Goal: Information Seeking & Learning: Learn about a topic

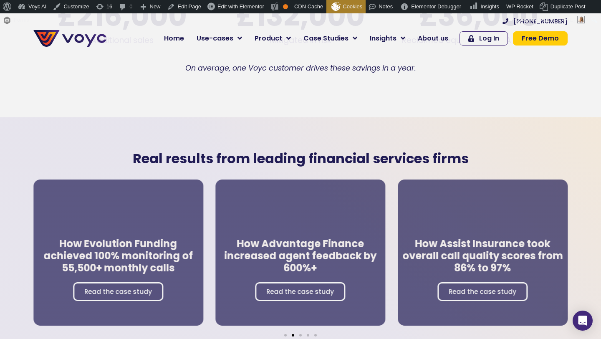
scroll to position [1483, 0]
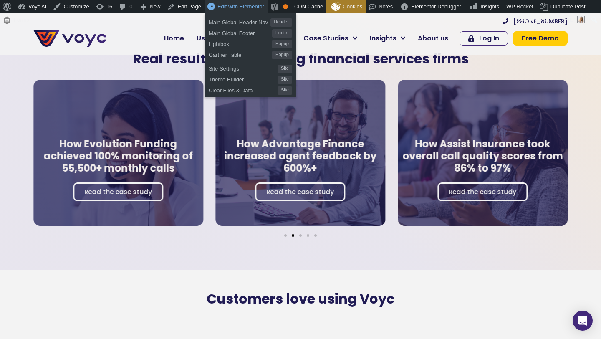
click at [231, 7] on span "Edit with Elementor" at bounding box center [240, 6] width 47 height 6
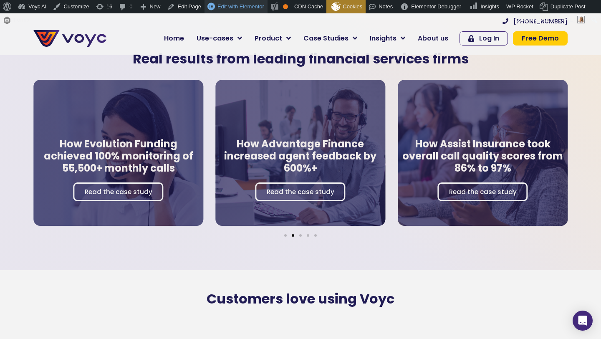
scroll to position [0, 0]
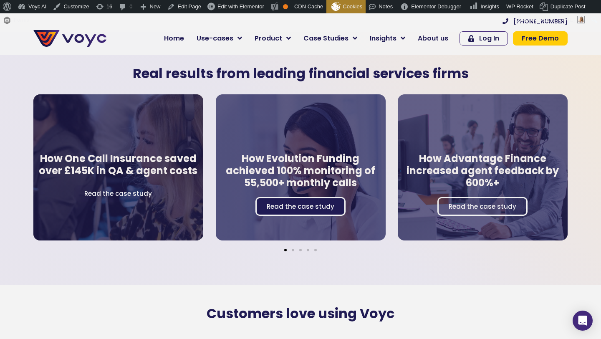
scroll to position [1468, 0]
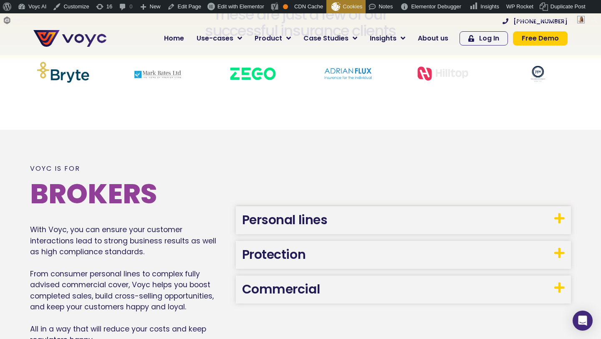
scroll to position [393, 0]
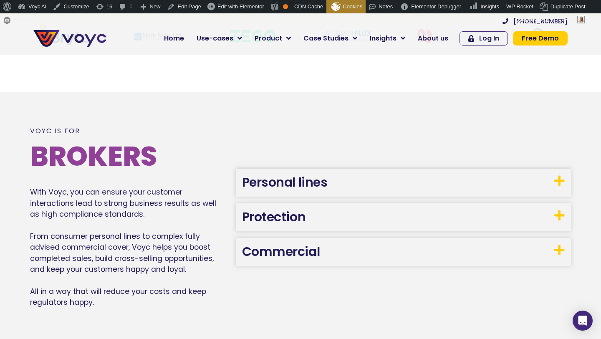
click at [260, 179] on link "Personal lines" at bounding box center [284, 182] width 85 height 18
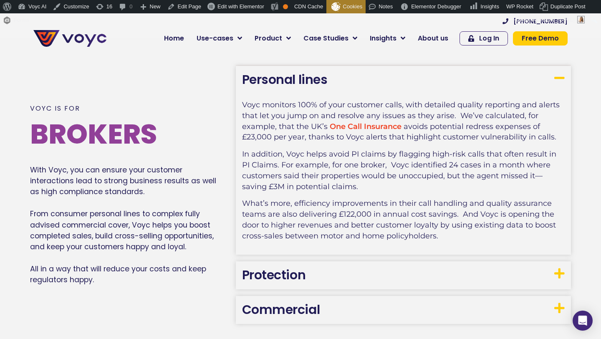
scroll to position [450, 0]
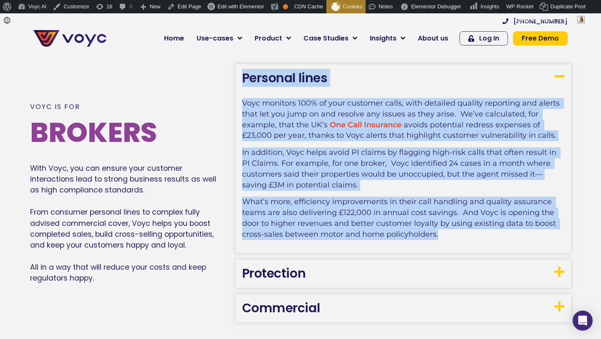
drag, startPoint x: 443, startPoint y: 236, endPoint x: 242, endPoint y: 76, distance: 257.0
click at [242, 76] on div "Personal lines Voyc monitors 100% of your customer calls, with detailed quality…" at bounding box center [403, 158] width 335 height 188
copy div "Personal lines Voyc monitors 100% of your customer calls, with detailed quality…"
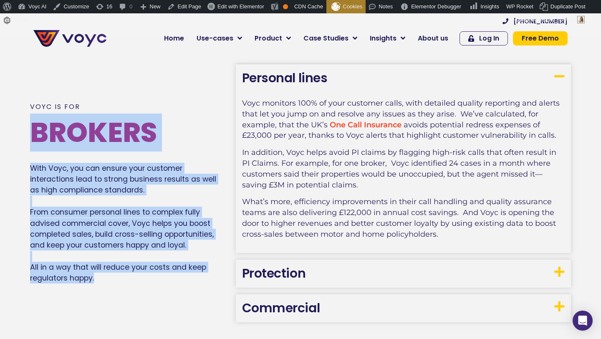
drag, startPoint x: 134, startPoint y: 262, endPoint x: 27, endPoint y: 109, distance: 186.5
click at [27, 109] on div "Voyc is for Brokers With Voyc, you can ensure your customer interactions lead t…" at bounding box center [300, 192] width 601 height 313
drag, startPoint x: 30, startPoint y: 103, endPoint x: 114, endPoint y: 283, distance: 199.3
click at [114, 283] on div "Voyc is for Brokers With Voyc, you can ensure your customer interactions lead t…" at bounding box center [128, 192] width 197 height 194
copy div "Voyc is for Brokers With Voyc, you can ensure your customer interactions lead t…"
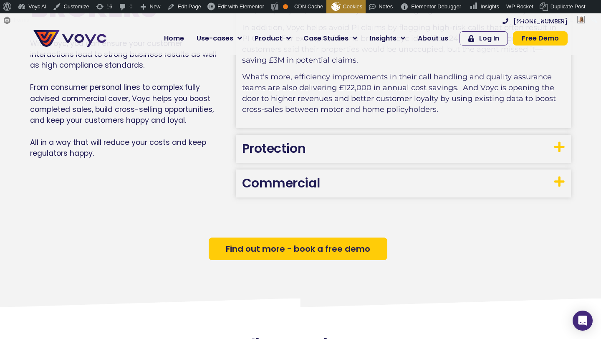
click at [324, 144] on h3 "Protection" at bounding box center [403, 149] width 335 height 28
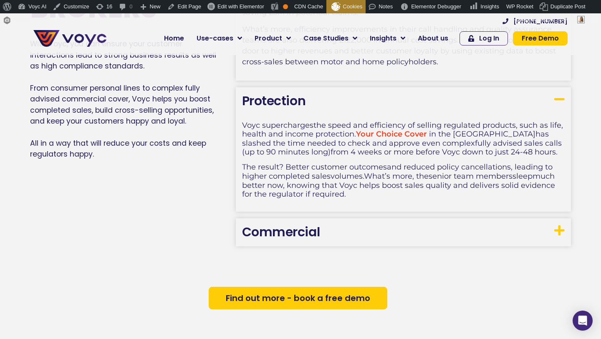
scroll to position [623, 0]
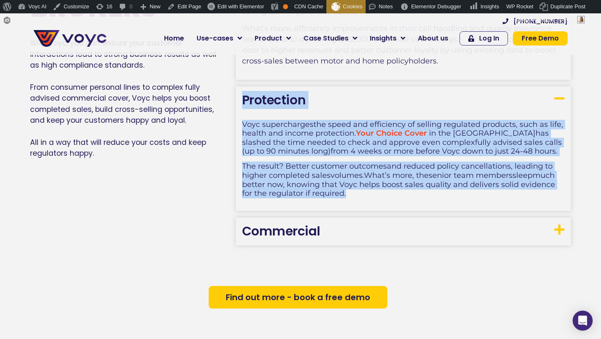
drag, startPoint x: 240, startPoint y: 96, endPoint x: 390, endPoint y: 202, distance: 183.7
click at [390, 202] on div "Protection Voyc supercharge s the speed and efficiency of selling regulated pro…" at bounding box center [403, 148] width 335 height 125
copy div "Protection Voyc supercharge s the speed and efficiency of selling regulated pro…"
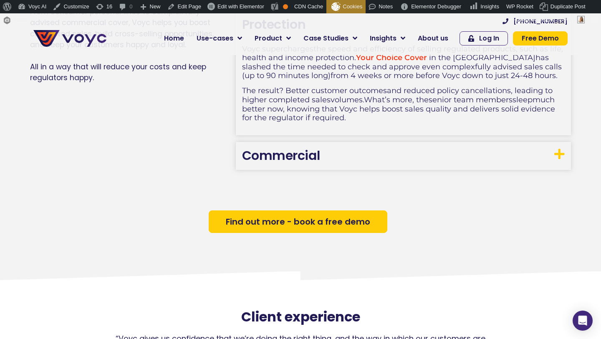
click at [313, 146] on h3 "Commercial" at bounding box center [403, 156] width 335 height 28
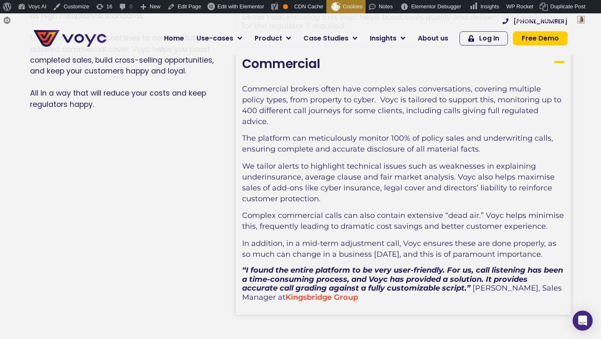
scroll to position [787, 0]
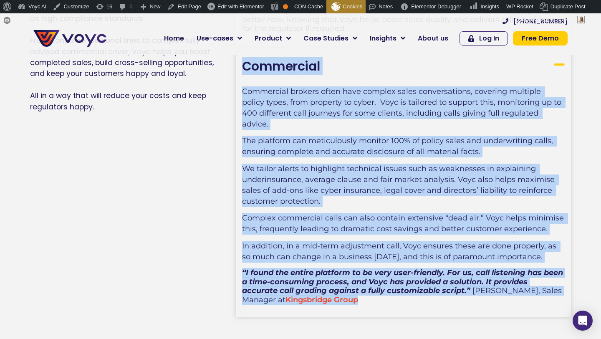
drag, startPoint x: 241, startPoint y: 68, endPoint x: 393, endPoint y: 292, distance: 271.7
click at [393, 292] on div "Commercial Commercial brokers often have complex sales conversations, covering …" at bounding box center [403, 185] width 335 height 264
copy div "Commercial Commercial brokers often have complex sales conversations, covering …"
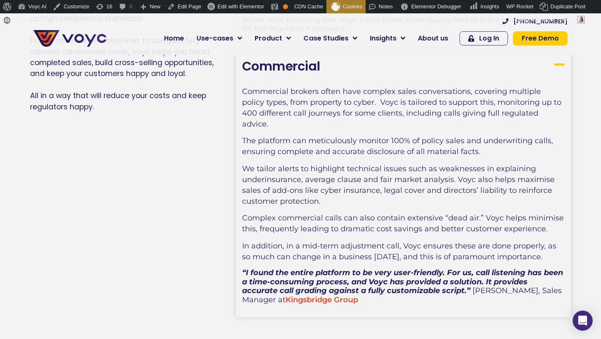
click at [259, 151] on p "The platform can meticulously monitor 100% of policy sales and underwriting cal…" at bounding box center [403, 150] width 322 height 28
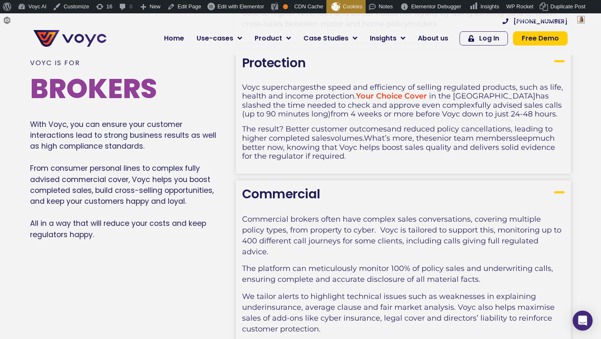
scroll to position [658, 0]
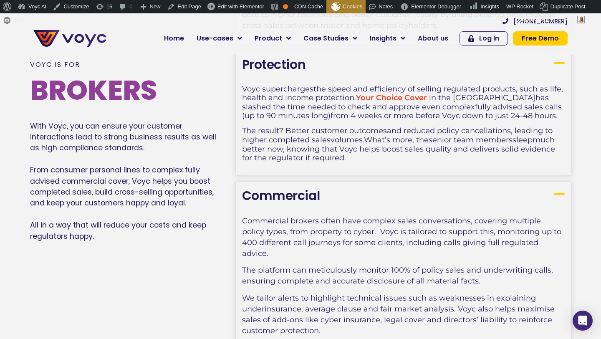
click at [139, 138] on p "With Voyc, you can ensure your customer interactions lead to strong business re…" at bounding box center [128, 181] width 197 height 121
drag, startPoint x: 190, startPoint y: 176, endPoint x: 91, endPoint y: 187, distance: 99.4
click at [91, 187] on p "With Voyc, you can ensure your customer interactions lead to strong business re…" at bounding box center [128, 181] width 197 height 121
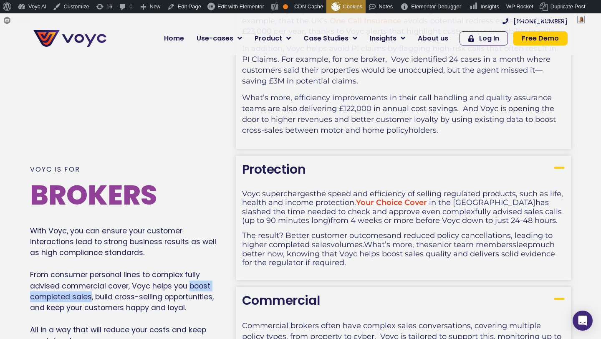
scroll to position [559, 0]
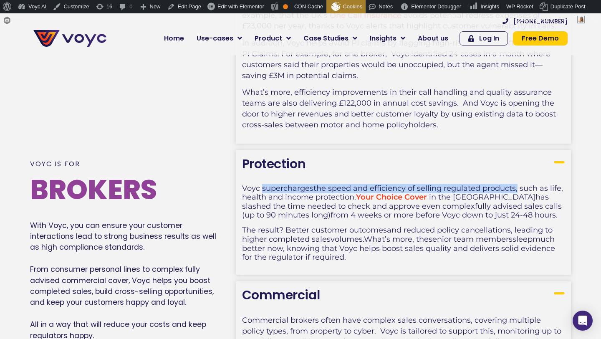
drag, startPoint x: 261, startPoint y: 189, endPoint x: 516, endPoint y: 186, distance: 255.7
click at [516, 186] on span "Voyc supercharge s the speed and efficiency of selling regulated products, such…" at bounding box center [402, 201] width 321 height 36
copy span "supercharge s the speed and efficiency of selling regulated products"
drag, startPoint x: 262, startPoint y: 188, endPoint x: 517, endPoint y: 189, distance: 255.2
click at [517, 189] on span "Voyc supercharge s the speed and efficiency of selling regulated products, such…" at bounding box center [402, 201] width 321 height 36
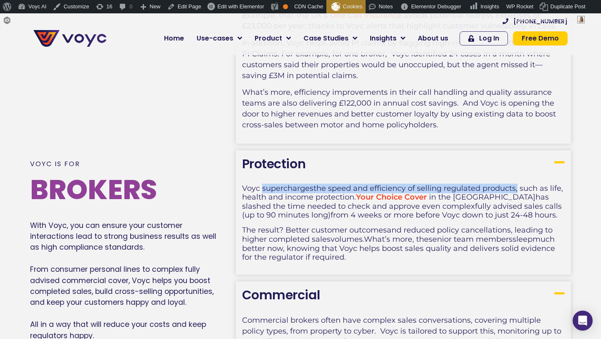
copy span "supercharge s the speed and efficiency of selling regulated products,"
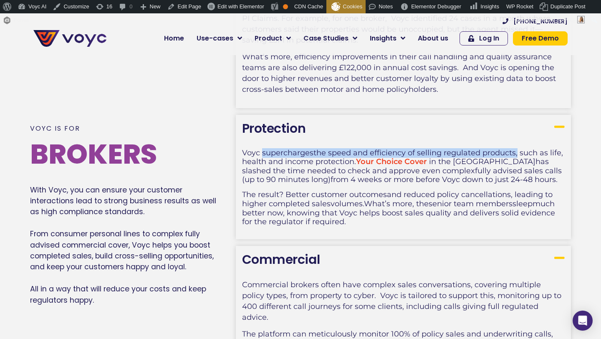
scroll to position [595, 0]
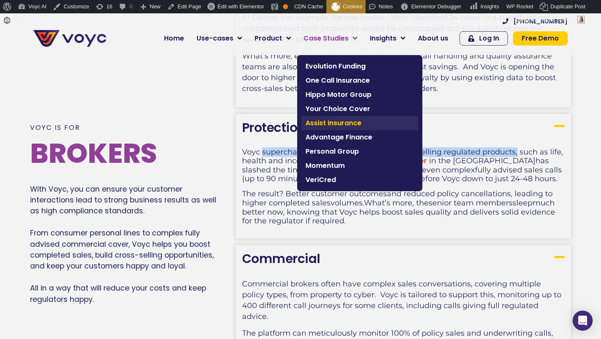
click at [327, 127] on span "Assist Insurance" at bounding box center [359, 123] width 108 height 10
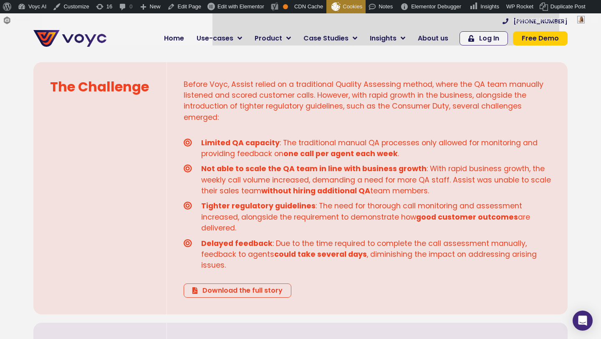
scroll to position [576, 0]
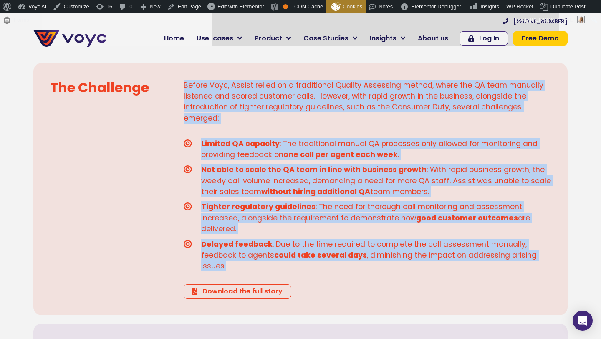
drag, startPoint x: 203, startPoint y: 108, endPoint x: 294, endPoint y: 279, distance: 193.1
click at [294, 279] on div "Before Voyc, Assist relied on a traditional Quality Assessing method, where the…" at bounding box center [367, 189] width 400 height 252
copy div "Before Voyc, Assist relied on a traditional Quality Assessing method, where the…"
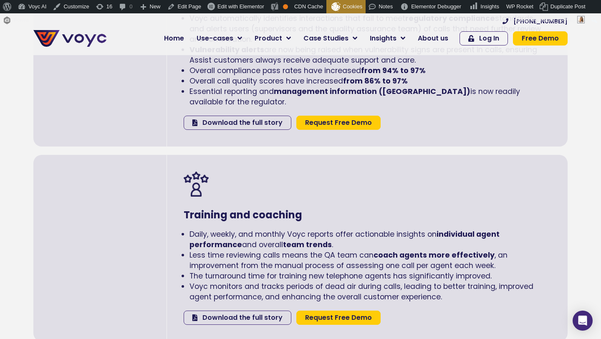
scroll to position [1729, 0]
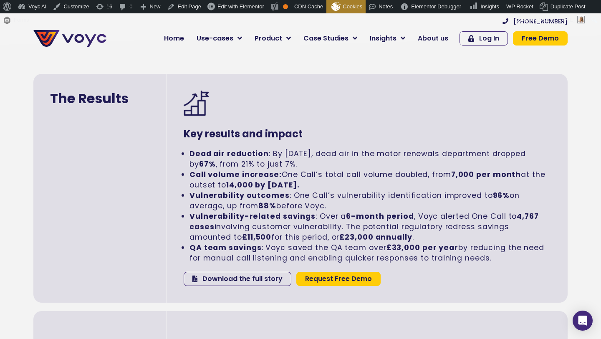
scroll to position [1563, 0]
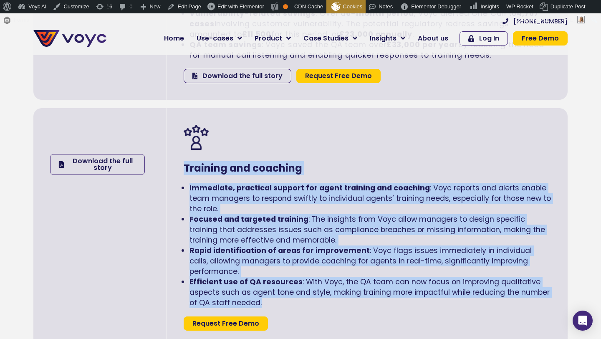
drag, startPoint x: 272, startPoint y: 302, endPoint x: 184, endPoint y: 167, distance: 161.2
click at [184, 167] on div "Training and coaching Immediate, practical support for agent training and coach…" at bounding box center [367, 227] width 400 height 239
copy div "Training and coaching Immediate, practical support for agent training and coach…"
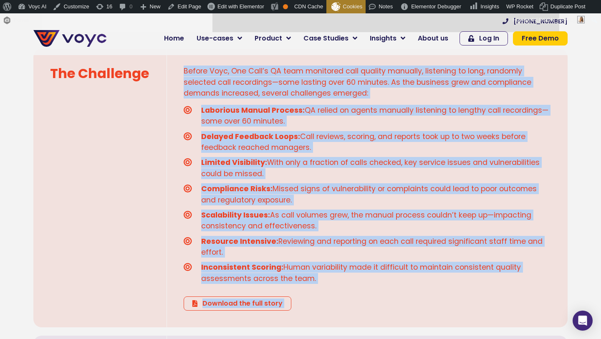
scroll to position [575, 0]
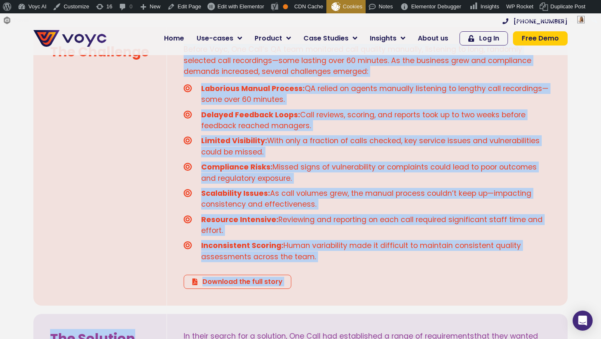
drag, startPoint x: 185, startPoint y: 174, endPoint x: 316, endPoint y: 255, distance: 154.3
click at [316, 255] on div "Before Voyc, One Call’s QA team monitored call quality manually, listening to l…" at bounding box center [367, 166] width 400 height 278
copy div "Before Voyc, One Call’s QA team monitored call quality manually, listening to l…"
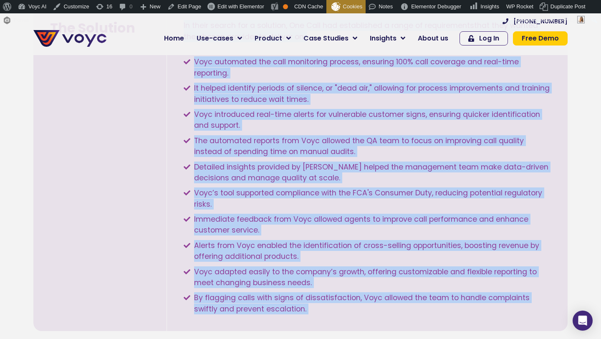
scroll to position [906, 0]
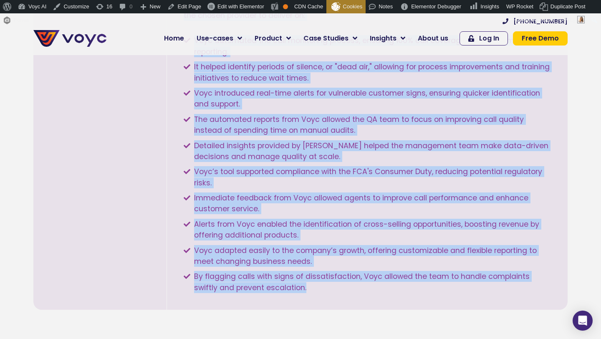
drag, startPoint x: 183, startPoint y: 100, endPoint x: 327, endPoint y: 303, distance: 248.9
click at [327, 304] on div "In their search for a solution, One Call had established a range of requirement…" at bounding box center [367, 145] width 400 height 327
copy div "In their search for a solution, One Call had established a range of requirement…"
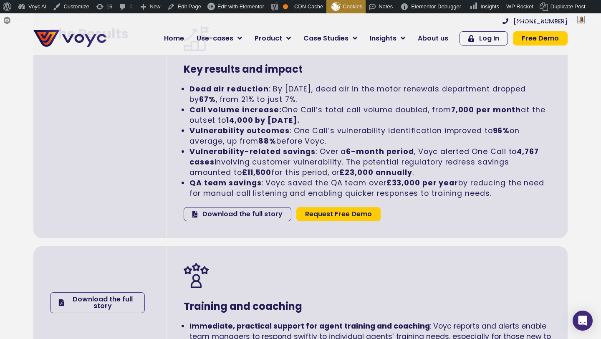
scroll to position [1423, 0]
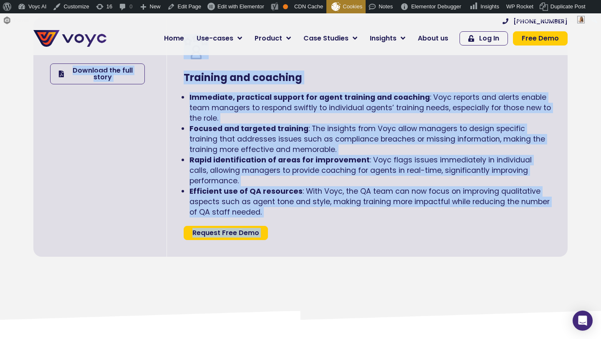
drag, startPoint x: 184, startPoint y: 68, endPoint x: 408, endPoint y: 334, distance: 347.8
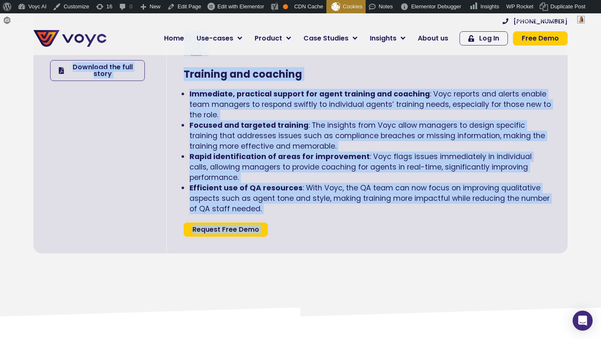
copy div "Key results and impact Dead air reduction : By March 2025, dead air in the moto…"
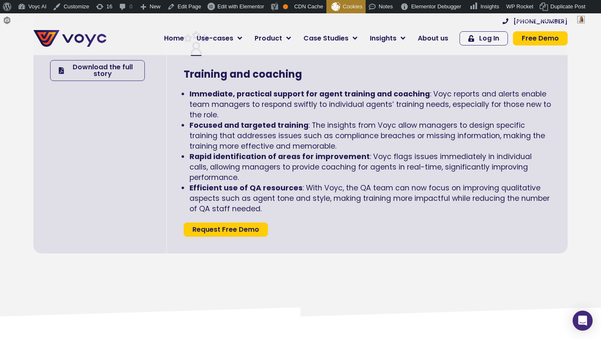
click at [338, 212] on li "Efficient use of QA resources : With Voyc, the QA team can now focus on improvi…" at bounding box center [369, 198] width 361 height 31
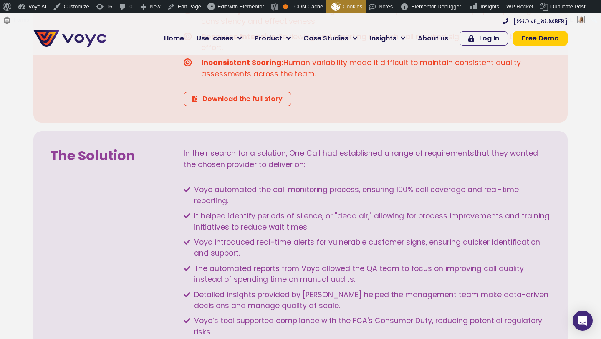
scroll to position [749, 0]
